Goal: Information Seeking & Learning: Learn about a topic

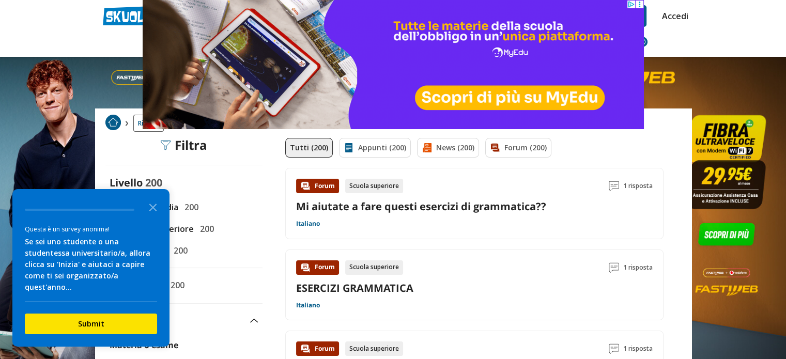
click at [151, 211] on polygon "Close the survey" at bounding box center [153, 208] width 8 height 8
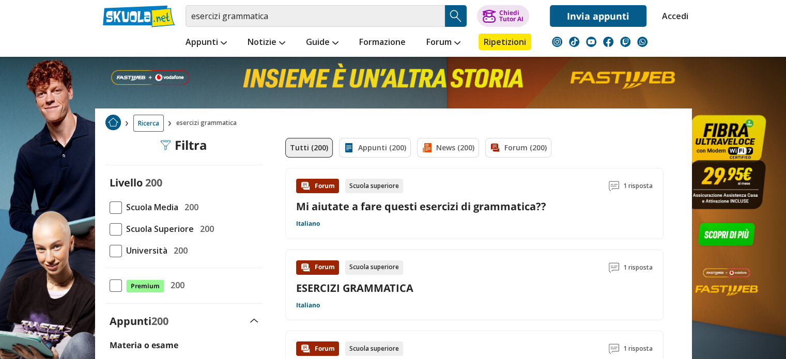
click at [115, 207] on span at bounding box center [116, 208] width 12 height 12
click at [110, 207] on input "Scuola Media 200" at bounding box center [110, 207] width 0 height 0
click at [154, 205] on span "Scuola Media" at bounding box center [150, 207] width 56 height 13
click at [110, 207] on input "Scuola Media 200" at bounding box center [110, 207] width 0 height 0
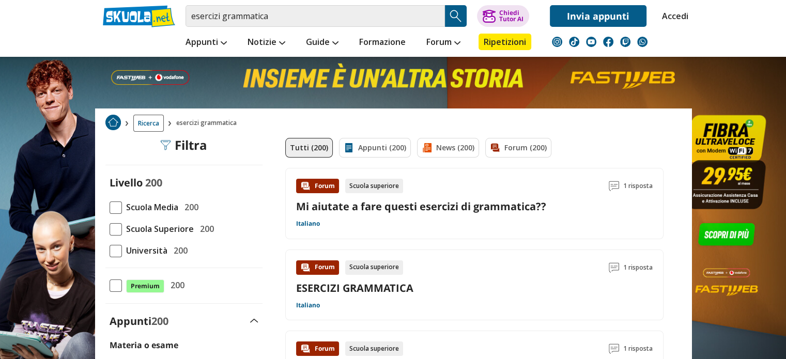
click at [116, 204] on span at bounding box center [116, 208] width 12 height 12
click at [110, 207] on input "Scuola Media 200" at bounding box center [110, 207] width 0 height 0
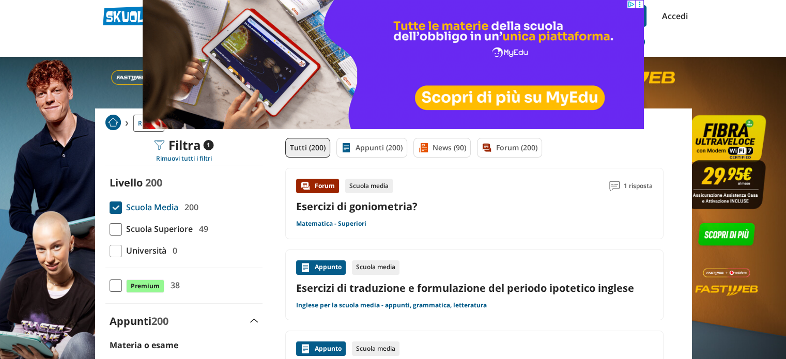
click at [147, 205] on span "Scuola Media" at bounding box center [150, 207] width 56 height 13
click at [110, 207] on input "Scuola Media 200" at bounding box center [110, 207] width 0 height 0
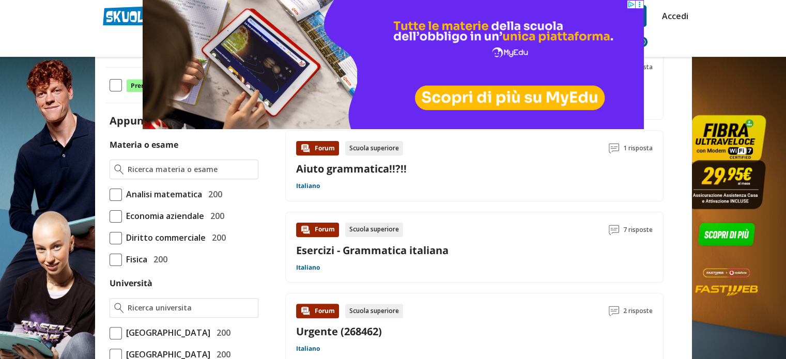
scroll to position [203, 0]
